Goal: Information Seeking & Learning: Learn about a topic

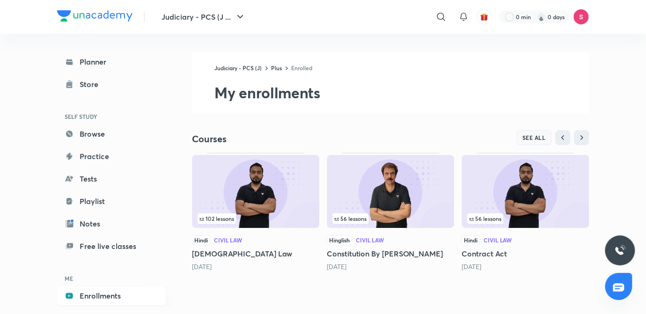
click at [533, 139] on span "SEE ALL" at bounding box center [533, 137] width 23 height 7
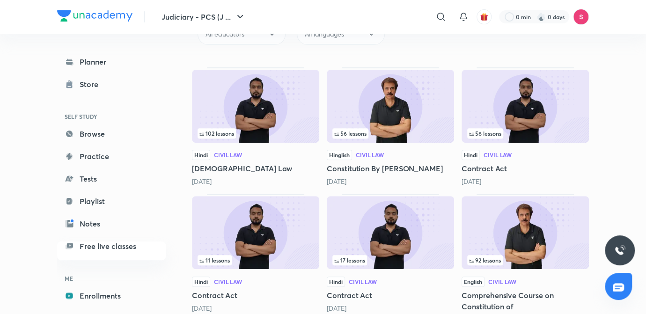
scroll to position [111, 0]
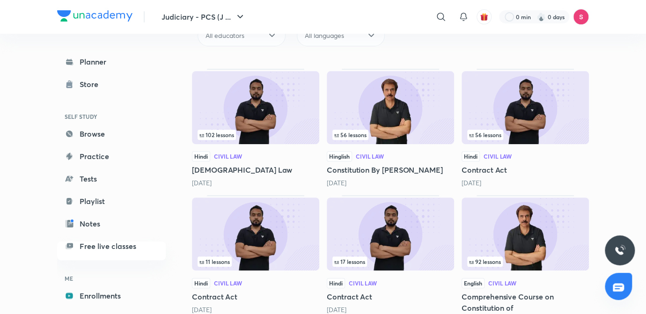
click at [244, 108] on img at bounding box center [255, 107] width 127 height 73
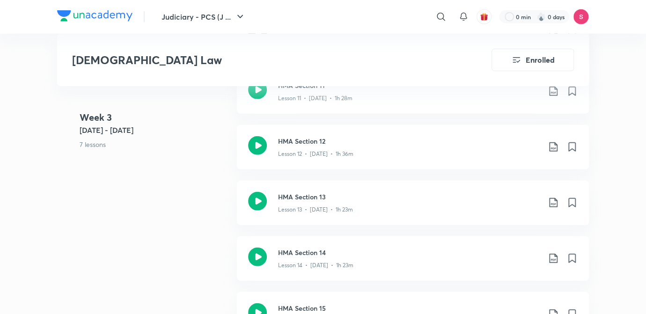
scroll to position [1220, 0]
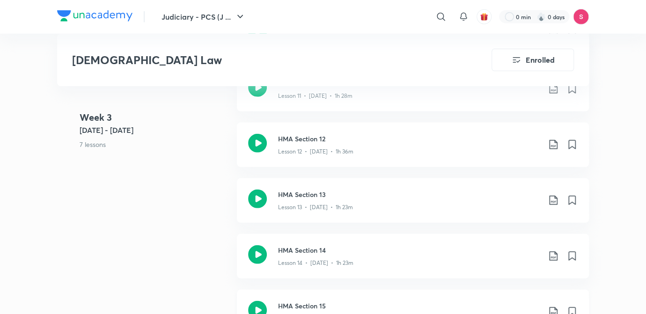
click at [307, 301] on h3 "HMA Section 15" at bounding box center [409, 306] width 262 height 10
click at [324, 259] on p "Lesson 14 • [DATE] • 1h 23m" at bounding box center [315, 263] width 75 height 8
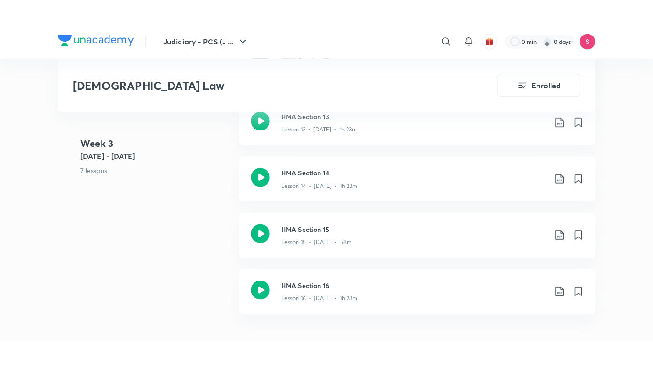
scroll to position [1341, 0]
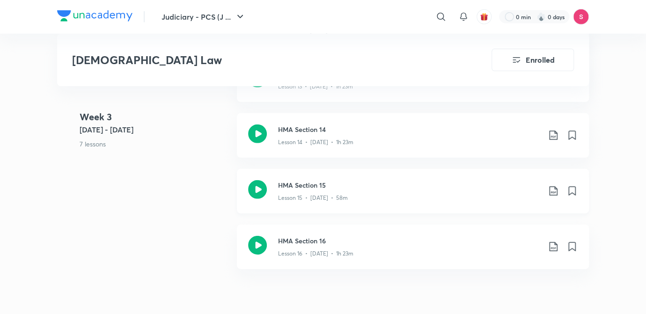
click at [317, 180] on h3 "HMA Section 15" at bounding box center [409, 185] width 262 height 10
